Goal: Task Accomplishment & Management: Manage account settings

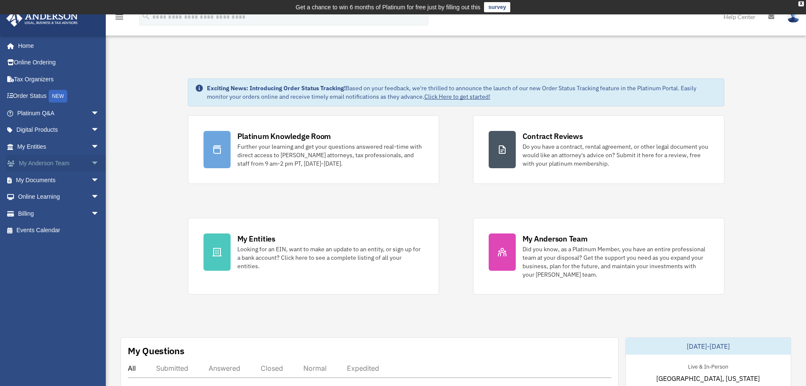
click at [91, 162] on span "arrow_drop_down" at bounding box center [99, 163] width 17 height 17
click at [91, 160] on span "arrow_drop_up" at bounding box center [99, 163] width 17 height 17
click at [91, 179] on span "arrow_drop_down" at bounding box center [99, 179] width 17 height 17
click at [43, 198] on link "Box" at bounding box center [62, 196] width 100 height 17
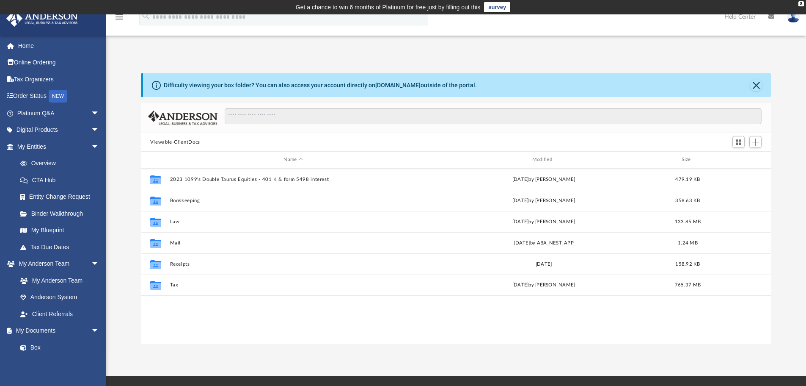
scroll to position [186, 624]
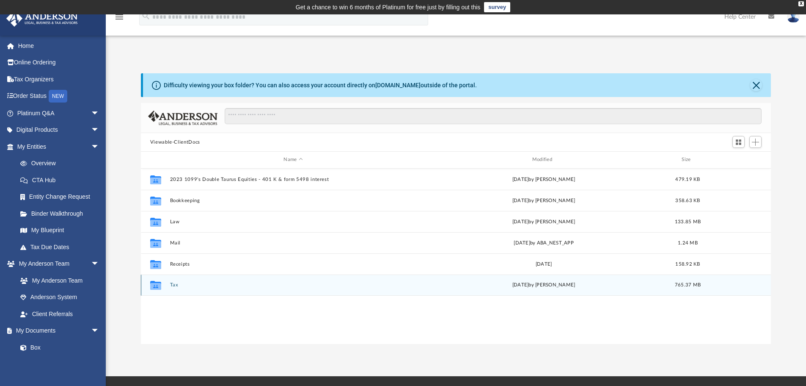
click at [171, 284] on button "Tax" at bounding box center [293, 285] width 247 height 6
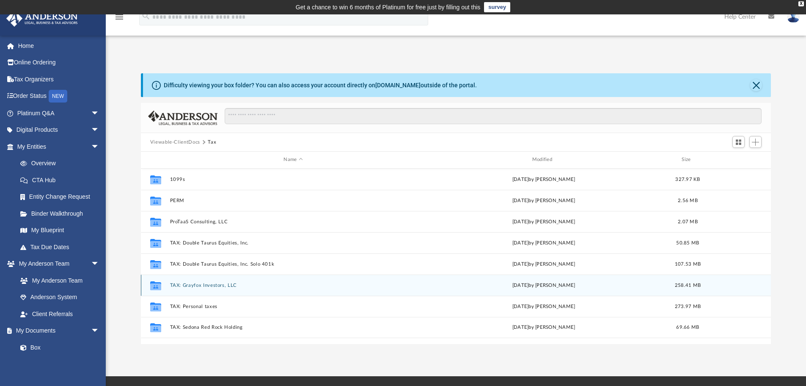
click at [191, 282] on button "TAX: Grayfox Investors, LLC" at bounding box center [293, 285] width 247 height 6
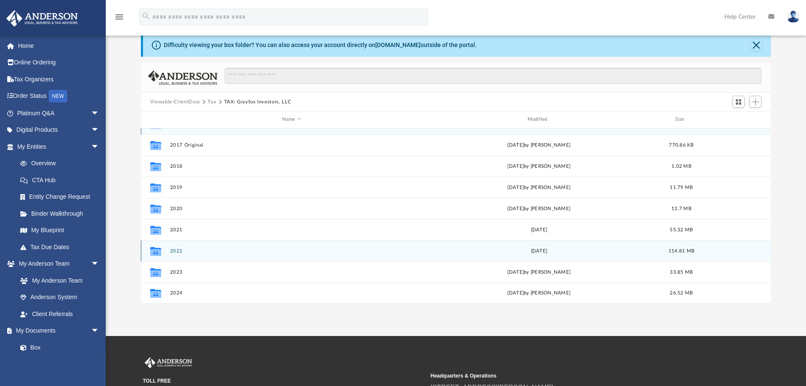
scroll to position [42, 0]
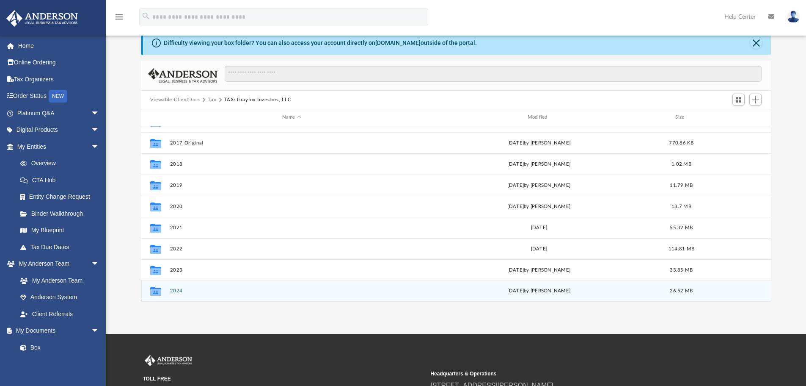
click at [181, 292] on button "2024" at bounding box center [292, 291] width 244 height 6
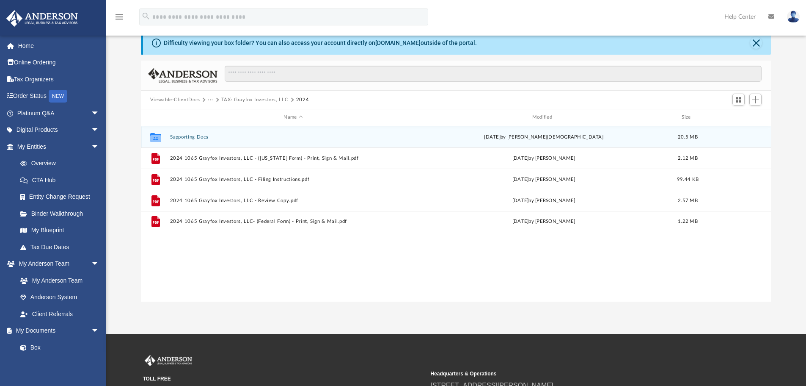
scroll to position [0, 0]
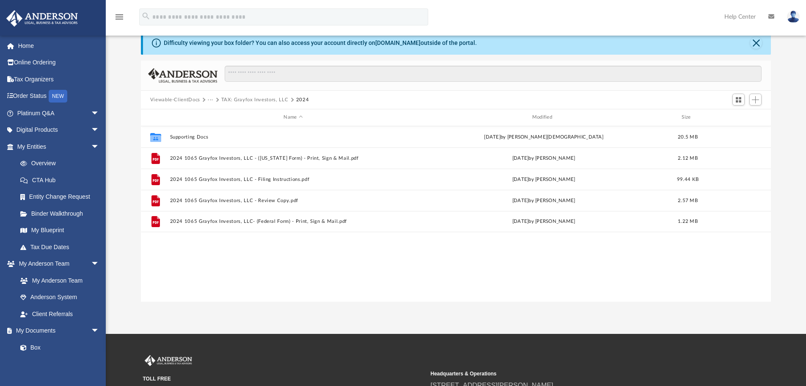
click at [795, 16] on img at bounding box center [793, 17] width 13 height 12
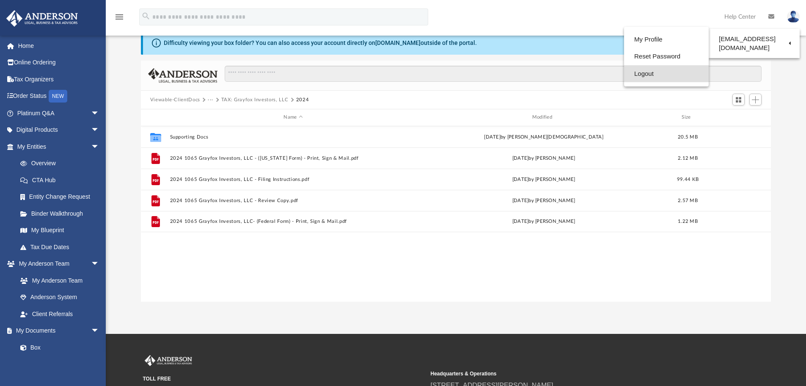
click at [624, 74] on link "Logout" at bounding box center [666, 73] width 85 height 17
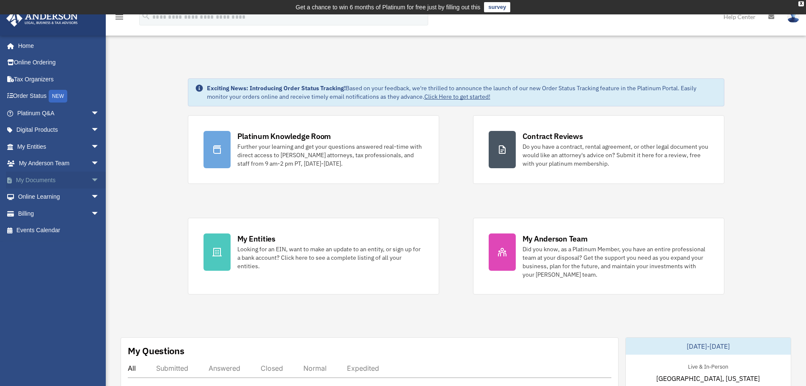
click at [91, 179] on span "arrow_drop_down" at bounding box center [99, 179] width 17 height 17
click at [32, 196] on link "Box" at bounding box center [62, 196] width 100 height 17
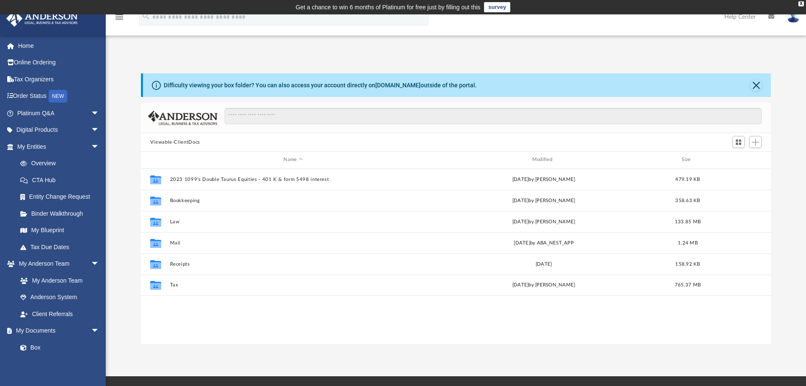
scroll to position [186, 624]
click at [793, 19] on img at bounding box center [793, 17] width 13 height 12
drag, startPoint x: 627, startPoint y: 74, endPoint x: 569, endPoint y: 80, distance: 58.3
click at [626, 74] on link "Logout" at bounding box center [656, 73] width 85 height 17
